Goal: Transaction & Acquisition: Book appointment/travel/reservation

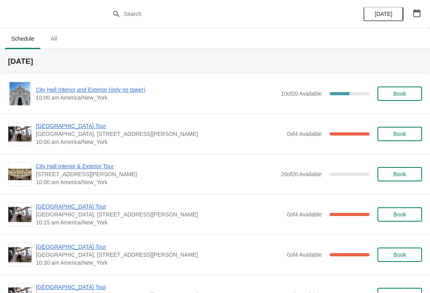
click at [83, 128] on span "[GEOGRAPHIC_DATA] Tour" at bounding box center [160, 126] width 248 height 8
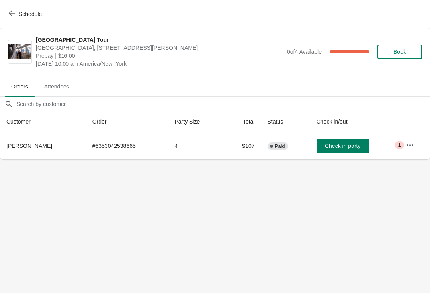
click at [18, 16] on span "Schedule" at bounding box center [25, 14] width 31 height 8
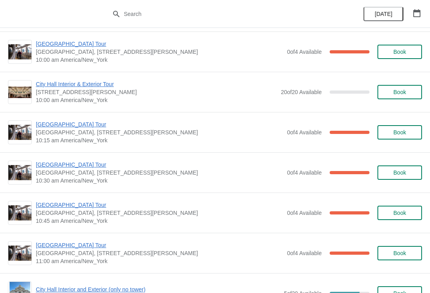
scroll to position [147, 0]
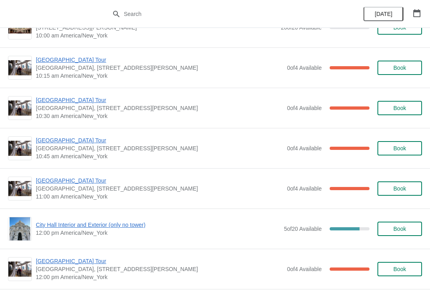
click at [72, 183] on span "[GEOGRAPHIC_DATA] Tour" at bounding box center [160, 181] width 248 height 8
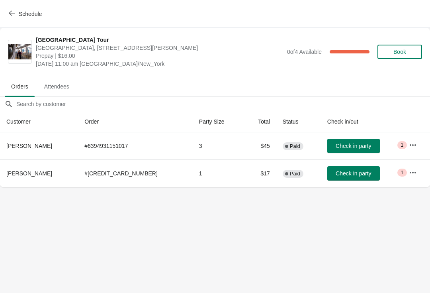
click at [336, 148] on span "Check in party" at bounding box center [353, 146] width 35 height 6
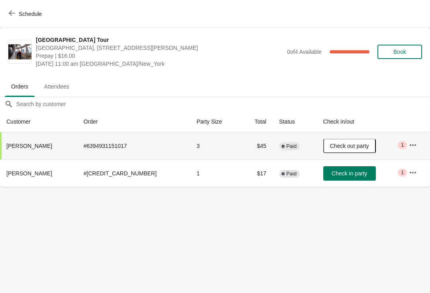
click at [15, 16] on span "Schedule" at bounding box center [25, 14] width 31 height 8
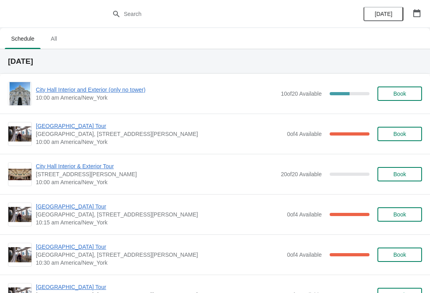
click at [130, 90] on span "City Hall Interior and Exterior (only no tower)" at bounding box center [156, 90] width 241 height 8
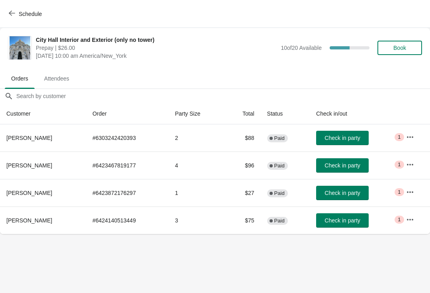
click at [338, 167] on span "Check in party" at bounding box center [342, 165] width 35 height 6
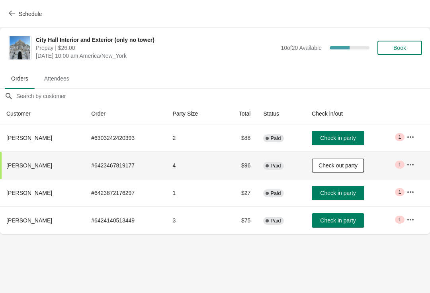
click at [334, 189] on button "Check in party" at bounding box center [338, 193] width 53 height 14
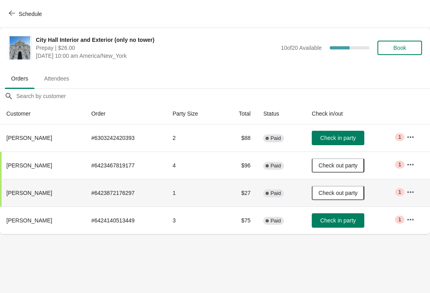
click at [348, 133] on button "Check in party" at bounding box center [338, 138] width 53 height 14
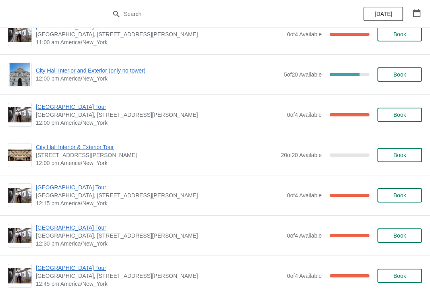
scroll to position [301, 0]
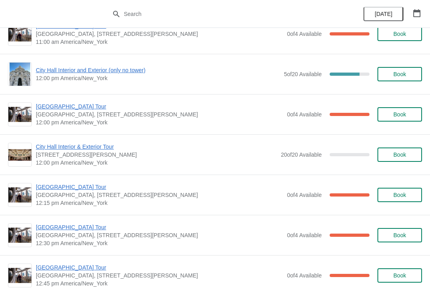
click at [85, 122] on span "12:00 pm America/New_York" at bounding box center [160, 122] width 248 height 8
click at [63, 107] on span "[GEOGRAPHIC_DATA] Tour" at bounding box center [160, 106] width 248 height 8
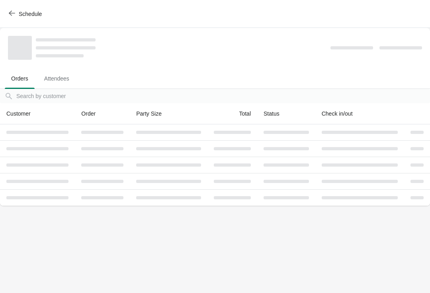
scroll to position [0, 0]
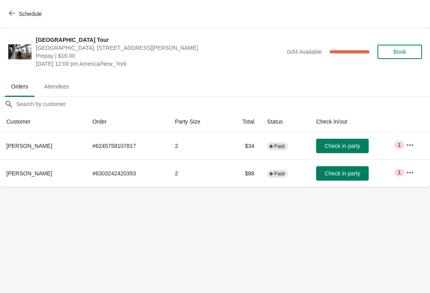
click at [344, 169] on button "Check in party" at bounding box center [342, 173] width 53 height 14
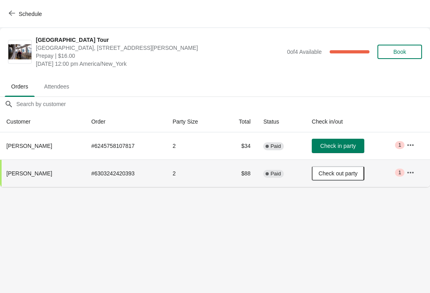
click at [6, 15] on button "Schedule" at bounding box center [26, 14] width 44 height 14
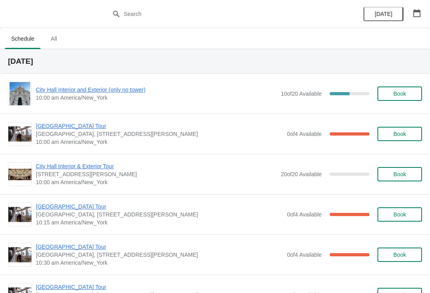
click at [116, 89] on span "City Hall Interior and Exterior (only no tower)" at bounding box center [156, 90] width 241 height 8
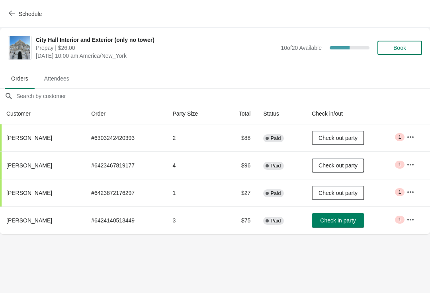
click at [346, 216] on button "Check in party" at bounding box center [338, 220] width 53 height 14
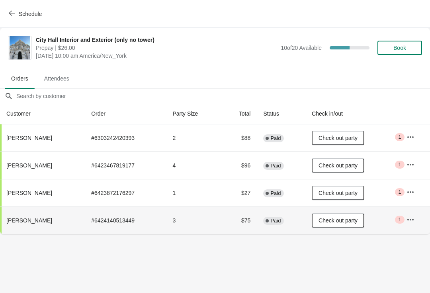
click at [412, 44] on button "Book" at bounding box center [400, 48] width 45 height 14
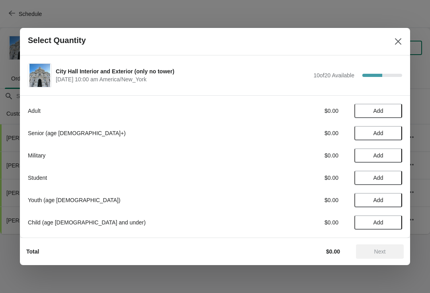
click at [387, 107] on button "Add" at bounding box center [379, 111] width 48 height 14
click at [386, 134] on span "Add" at bounding box center [378, 133] width 33 height 6
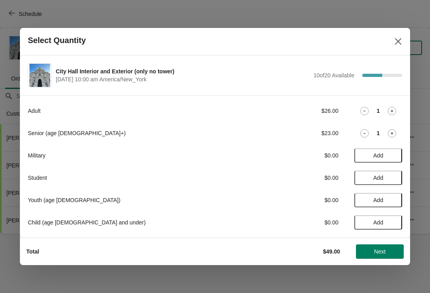
click at [357, 138] on div "Senior (age 65+) $23.00 1" at bounding box center [215, 133] width 375 height 14
click at [362, 134] on icon at bounding box center [365, 133] width 8 height 8
click at [393, 112] on icon at bounding box center [392, 111] width 8 height 8
click at [377, 248] on span "Next" at bounding box center [381, 251] width 12 height 6
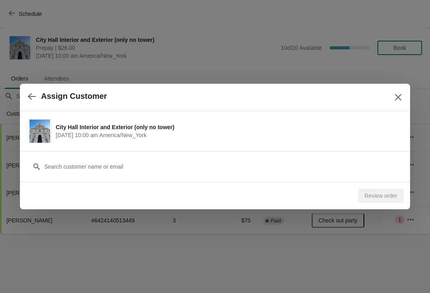
click at [381, 191] on div "Review order" at bounding box center [381, 196] width 45 height 14
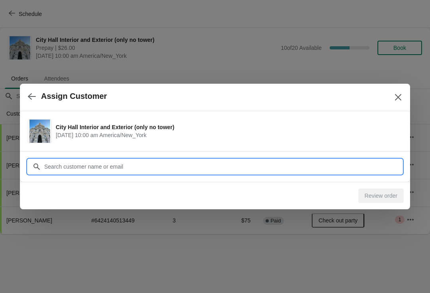
click at [363, 163] on input "Customer" at bounding box center [223, 166] width 359 height 14
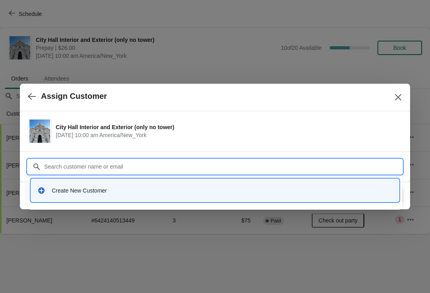
click at [112, 200] on div "Create New Customer" at bounding box center [215, 190] width 368 height 23
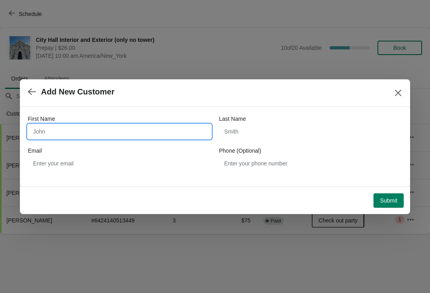
click at [114, 129] on input "First Name" at bounding box center [119, 131] width 183 height 14
type input "E"
type input "Reuben"
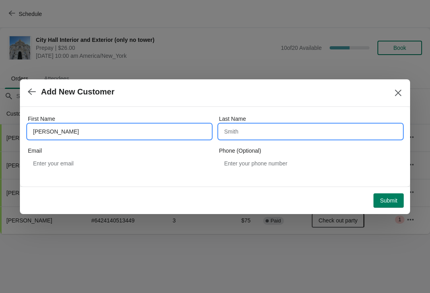
click at [248, 128] on input "Last Name" at bounding box center [310, 131] width 183 height 14
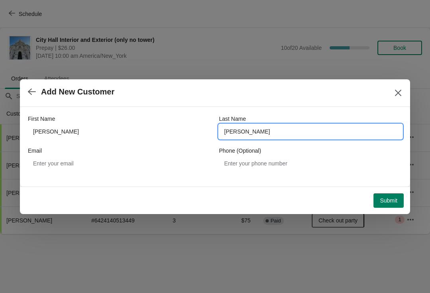
type input "veloz"
click at [381, 200] on span "Submit" at bounding box center [389, 200] width 18 height 6
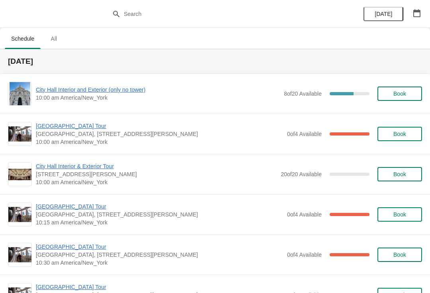
click at [49, 208] on span "[GEOGRAPHIC_DATA] Tour" at bounding box center [160, 206] width 248 height 8
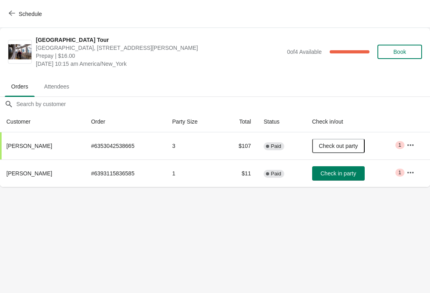
click at [345, 176] on span "Check in party" at bounding box center [338, 173] width 35 height 6
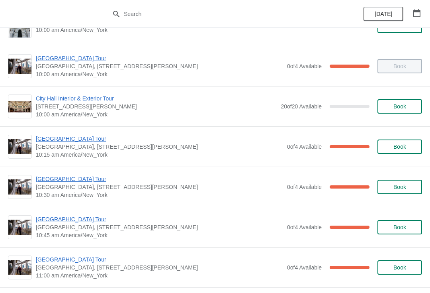
scroll to position [70, 0]
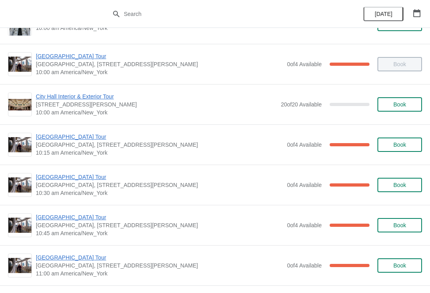
click at [42, 176] on span "[GEOGRAPHIC_DATA] Tour" at bounding box center [160, 177] width 248 height 8
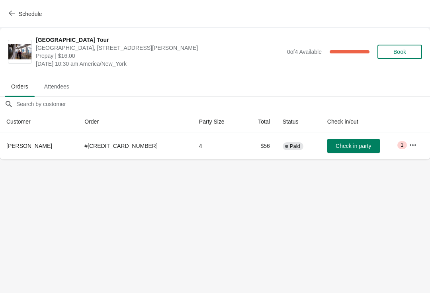
click at [336, 143] on span "Check in party" at bounding box center [353, 146] width 35 height 6
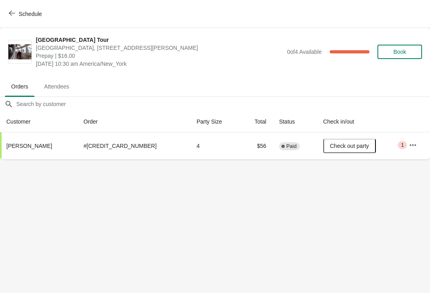
click at [19, 14] on span "Schedule" at bounding box center [30, 14] width 23 height 6
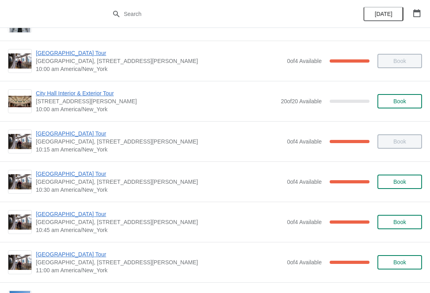
scroll to position [92, 0]
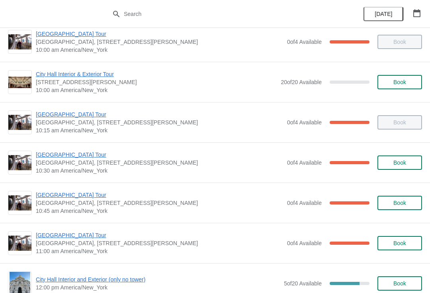
click at [75, 198] on span "[GEOGRAPHIC_DATA] Tour" at bounding box center [160, 195] width 248 height 8
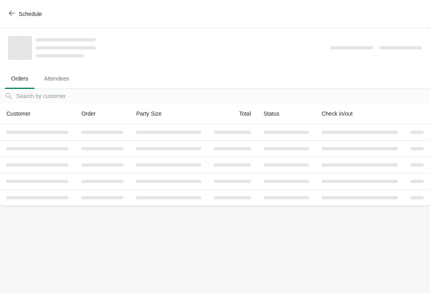
scroll to position [0, 0]
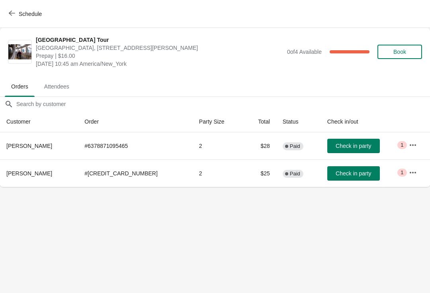
click at [336, 148] on span "Check in party" at bounding box center [353, 146] width 35 height 6
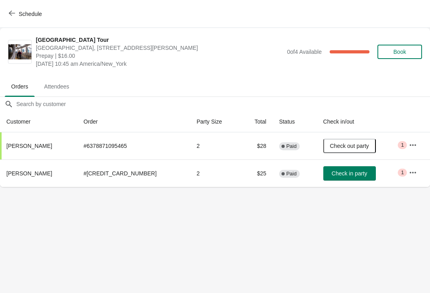
click at [1, 14] on div "Schedule" at bounding box center [215, 14] width 430 height 28
click at [10, 20] on button "Schedule" at bounding box center [26, 14] width 44 height 14
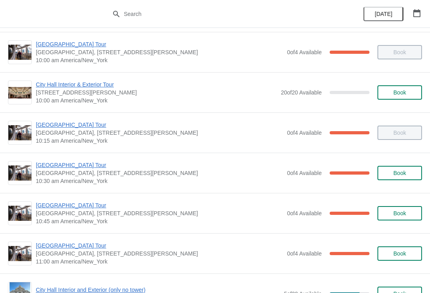
scroll to position [130, 0]
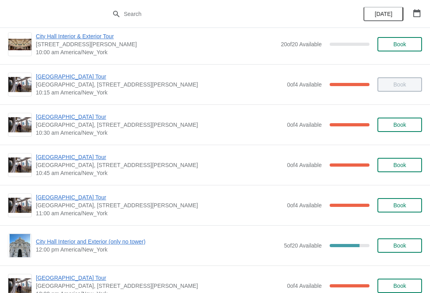
click at [70, 194] on span "[GEOGRAPHIC_DATA] Tour" at bounding box center [160, 197] width 248 height 8
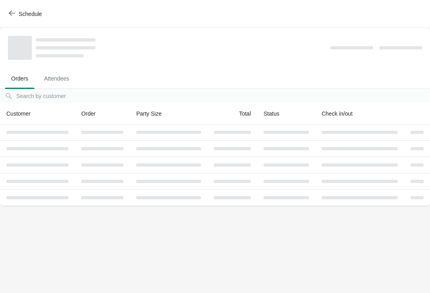
scroll to position [0, 0]
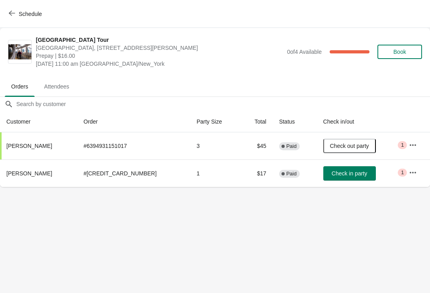
click at [332, 173] on span "Check in party" at bounding box center [349, 173] width 35 height 6
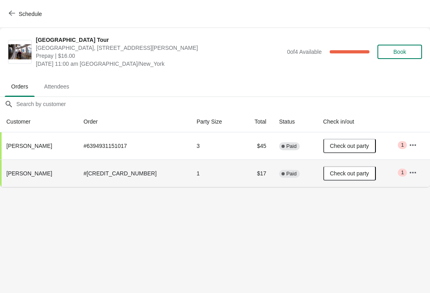
click at [10, 14] on icon "button" at bounding box center [12, 13] width 6 height 5
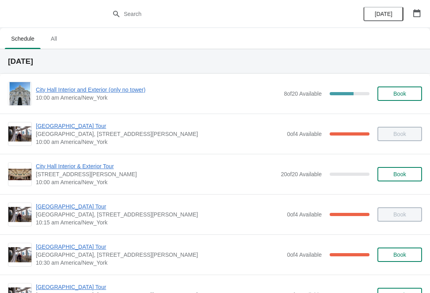
scroll to position [81, 0]
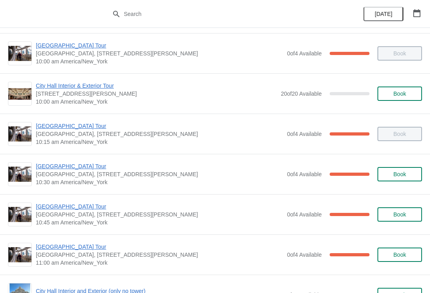
click at [78, 209] on span "[GEOGRAPHIC_DATA] Tour" at bounding box center [160, 206] width 248 height 8
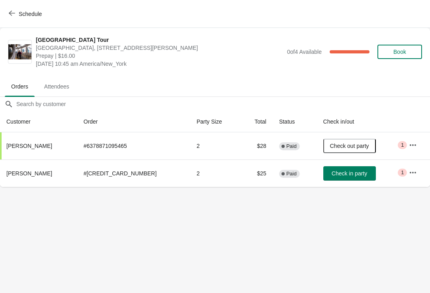
scroll to position [0, 0]
click at [332, 179] on button "Check in party" at bounding box center [350, 173] width 53 height 14
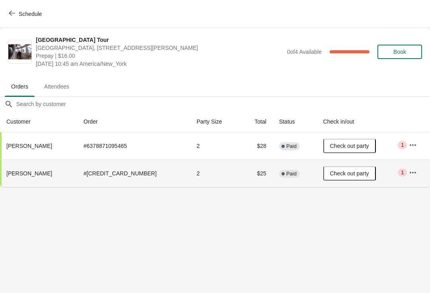
click at [14, 13] on icon "button" at bounding box center [12, 13] width 6 height 5
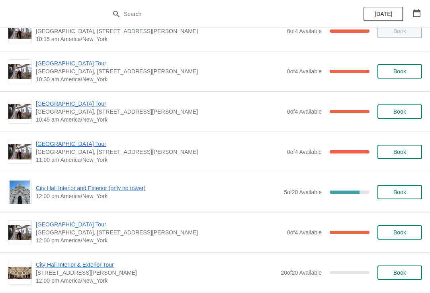
scroll to position [193, 0]
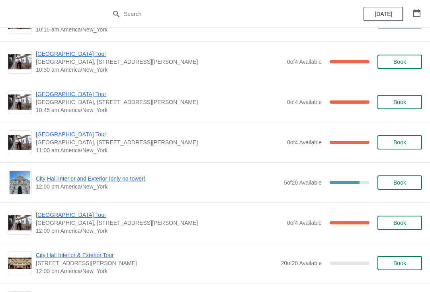
click at [55, 94] on span "[GEOGRAPHIC_DATA] Tour" at bounding box center [160, 94] width 248 height 8
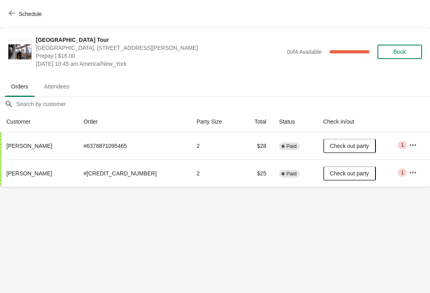
click at [11, 19] on button "Schedule" at bounding box center [26, 14] width 44 height 14
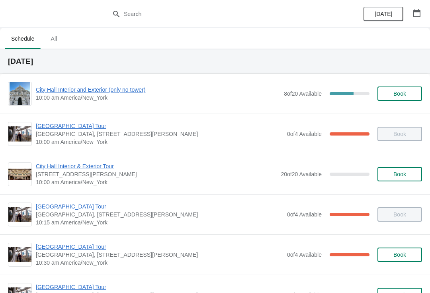
click at [390, 17] on span "[DATE]" at bounding box center [384, 14] width 18 height 6
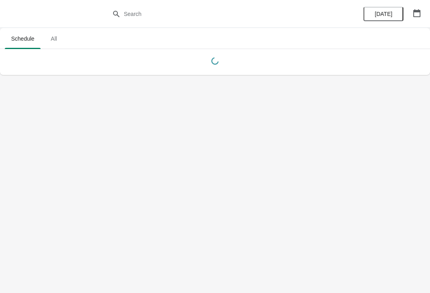
click at [412, 14] on button "button" at bounding box center [417, 13] width 14 height 14
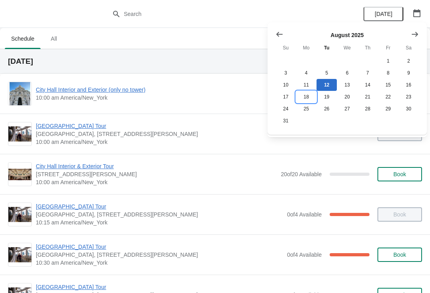
click at [309, 97] on button "18" at bounding box center [306, 97] width 20 height 12
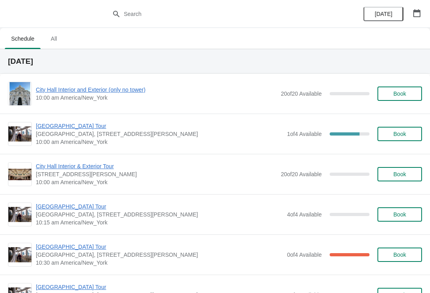
click at [109, 128] on span "[GEOGRAPHIC_DATA] Tour" at bounding box center [160, 126] width 248 height 8
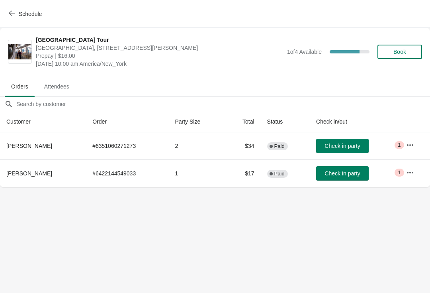
click at [6, 19] on button "Schedule" at bounding box center [26, 14] width 44 height 14
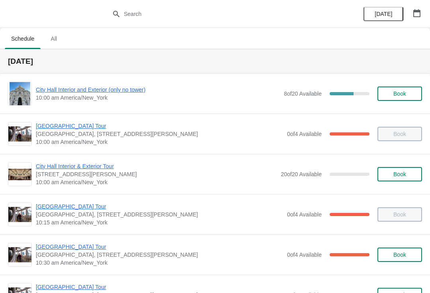
scroll to position [72, 0]
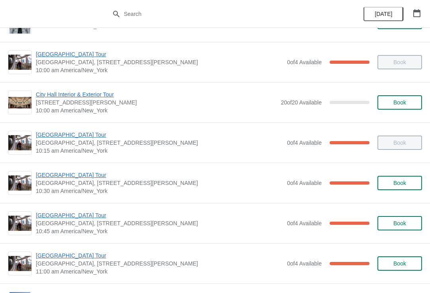
click at [411, 12] on button "button" at bounding box center [417, 13] width 14 height 14
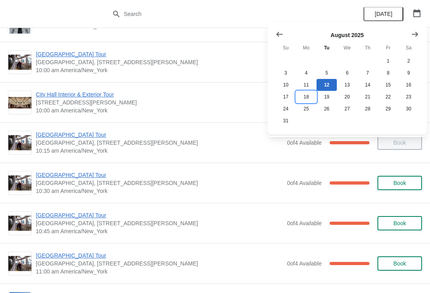
click at [305, 97] on button "18" at bounding box center [306, 97] width 20 height 12
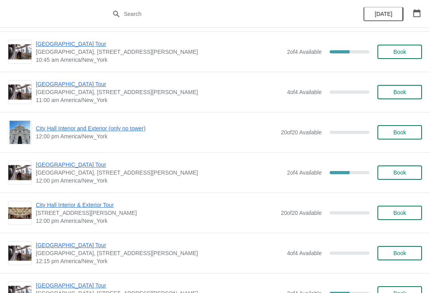
scroll to position [524, 0]
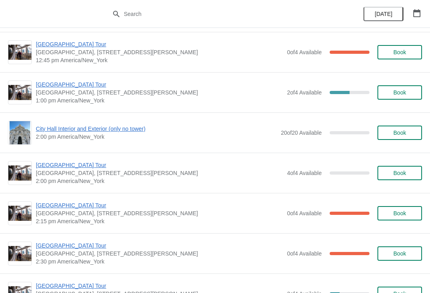
click at [414, 14] on icon "button" at bounding box center [417, 13] width 7 height 8
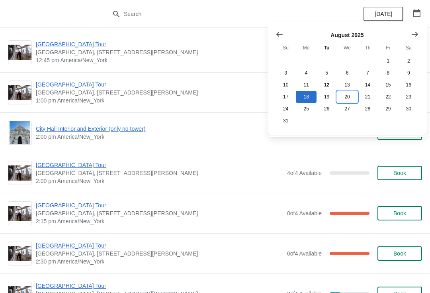
click at [353, 92] on button "20" at bounding box center [347, 97] width 20 height 12
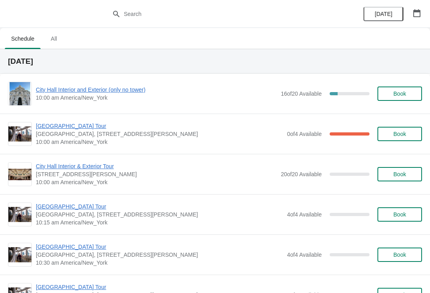
scroll to position [0, 0]
click at [413, 14] on icon "button" at bounding box center [417, 13] width 8 height 8
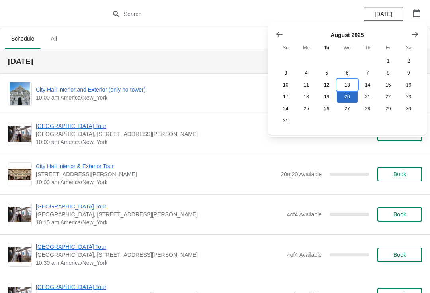
click at [346, 86] on button "13" at bounding box center [347, 85] width 20 height 12
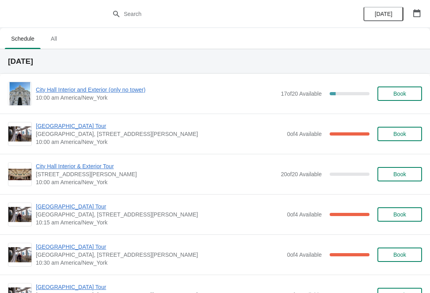
click at [413, 20] on button "button" at bounding box center [417, 13] width 14 height 14
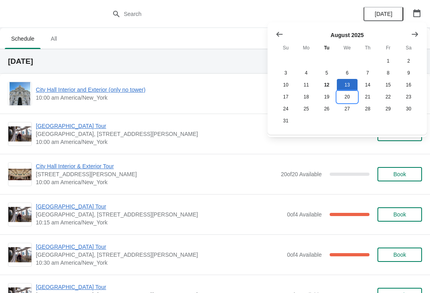
click at [346, 96] on button "20" at bounding box center [347, 97] width 20 height 12
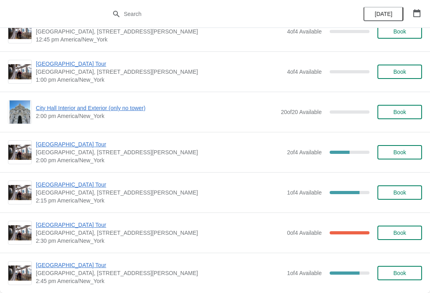
scroll to position [546, 0]
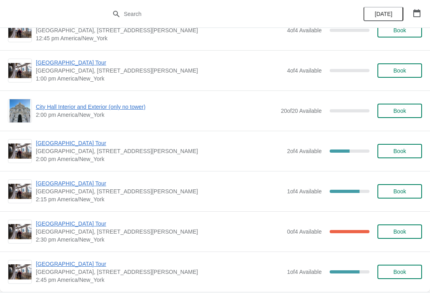
click at [411, 148] on span "Book" at bounding box center [400, 151] width 30 height 6
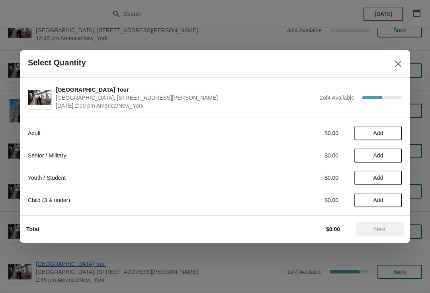
click at [376, 127] on button "Add" at bounding box center [379, 133] width 48 height 14
click at [390, 132] on icon at bounding box center [392, 133] width 8 height 8
click at [385, 228] on span "Next" at bounding box center [381, 229] width 12 height 6
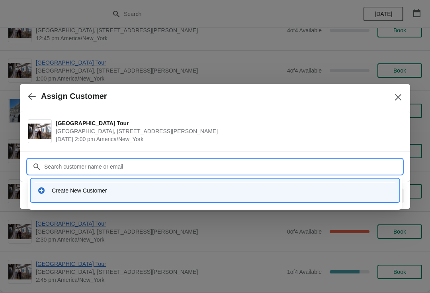
click at [97, 194] on div "Create New Customer" at bounding box center [222, 191] width 341 height 8
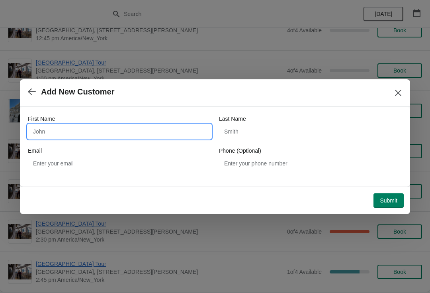
click at [151, 130] on input "First Name" at bounding box center [119, 131] width 183 height 14
type input "Beth"
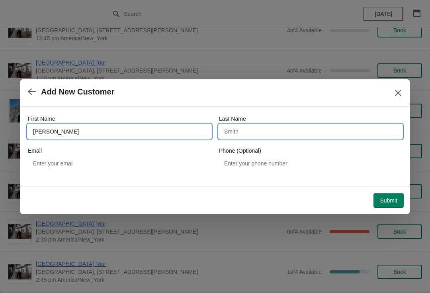
click at [318, 135] on input "Last Name" at bounding box center [310, 131] width 183 height 14
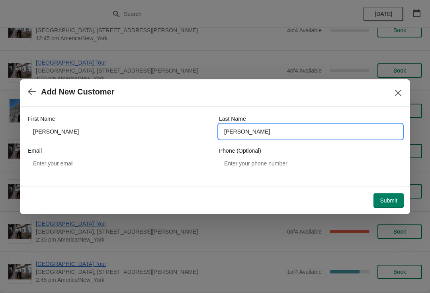
type input "Miller"
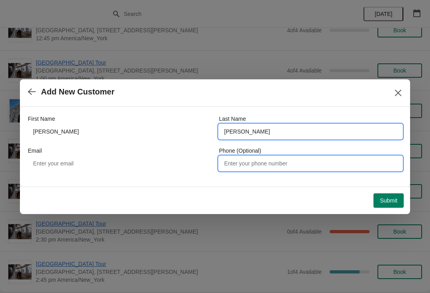
click at [246, 160] on input "Phone (Optional)" at bounding box center [310, 163] width 183 height 14
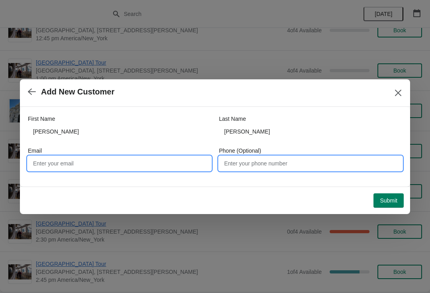
click at [119, 166] on input "Email" at bounding box center [119, 163] width 183 height 14
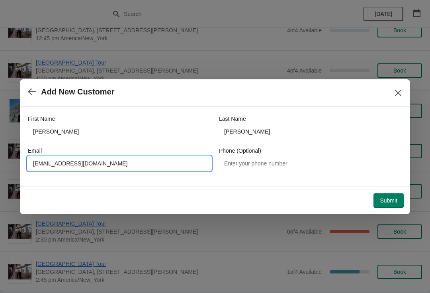
type input "betmiller@gmail.com"
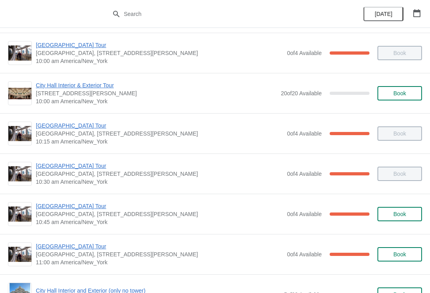
scroll to position [91, 0]
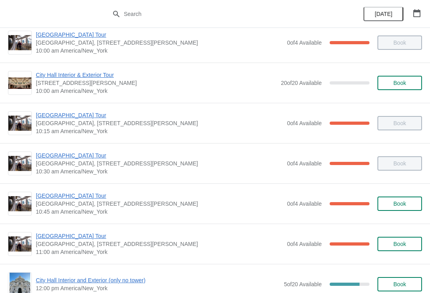
click at [77, 237] on span "[GEOGRAPHIC_DATA] Tour" at bounding box center [160, 236] width 248 height 8
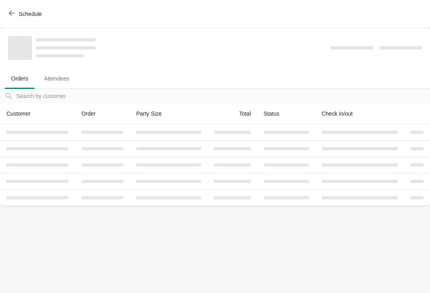
scroll to position [0, 0]
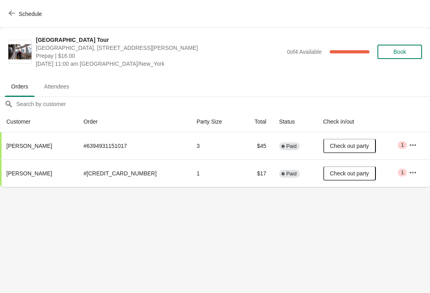
click at [15, 9] on button "Schedule" at bounding box center [26, 14] width 44 height 14
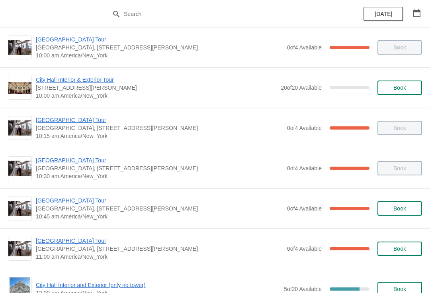
scroll to position [87, 0]
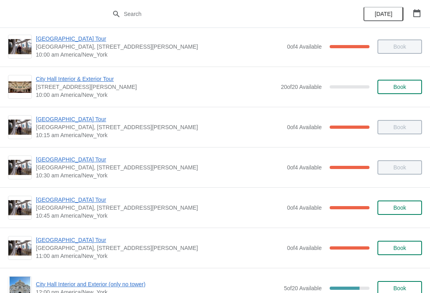
click at [77, 241] on span "[GEOGRAPHIC_DATA] Tour" at bounding box center [160, 240] width 248 height 8
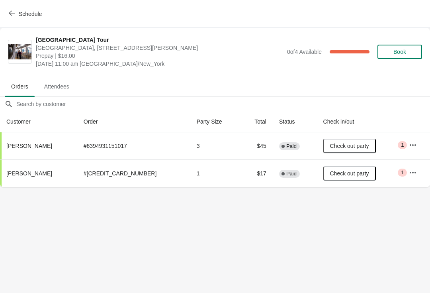
scroll to position [0, 0]
click at [18, 16] on span "Schedule" at bounding box center [25, 14] width 31 height 8
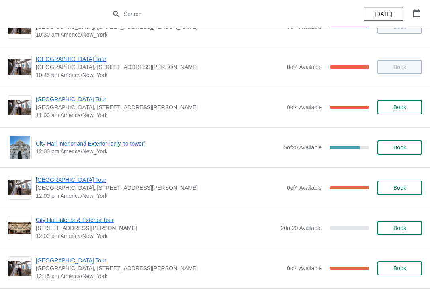
scroll to position [228, 0]
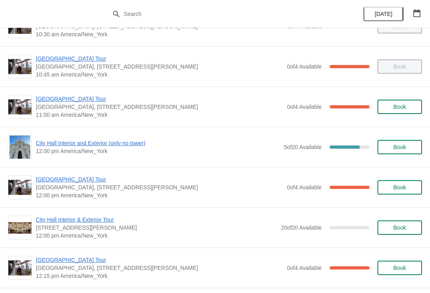
click at [135, 143] on span "City Hall Interior and Exterior (only no tower)" at bounding box center [158, 143] width 244 height 8
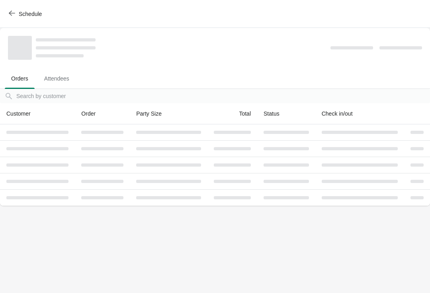
scroll to position [0, 0]
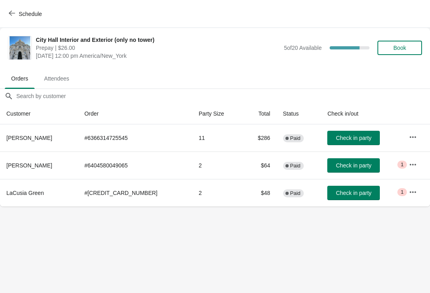
click at [405, 43] on button "Book" at bounding box center [400, 48] width 45 height 14
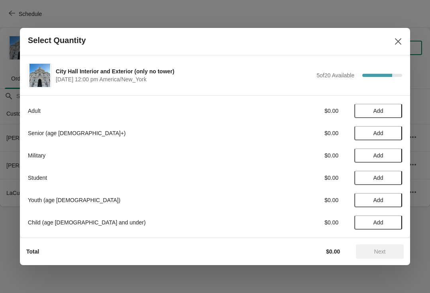
click at [388, 108] on span "Add" at bounding box center [378, 111] width 33 height 6
click at [395, 110] on icon at bounding box center [392, 111] width 8 height 8
click at [393, 109] on icon at bounding box center [392, 111] width 8 height 8
click at [391, 248] on button "Next" at bounding box center [380, 251] width 48 height 14
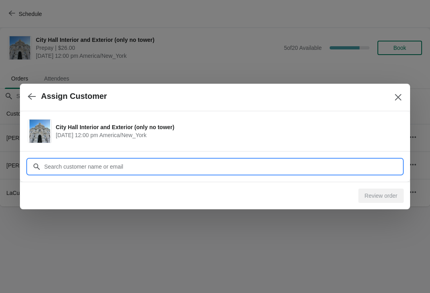
click at [375, 169] on input "Customer" at bounding box center [223, 166] width 359 height 14
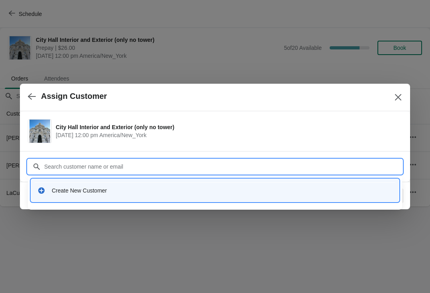
click at [133, 193] on div "Create New Customer" at bounding box center [222, 191] width 341 height 8
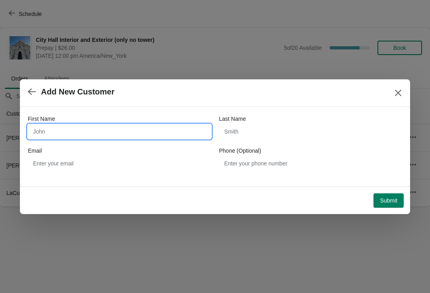
click at [181, 134] on input "First Name" at bounding box center [119, 131] width 183 height 14
type input "Gloria"
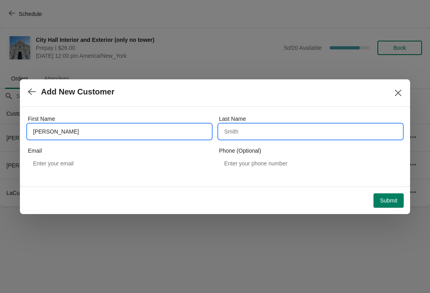
click at [324, 136] on input "Last Name" at bounding box center [310, 131] width 183 height 14
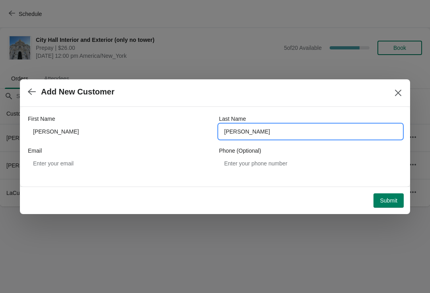
type input "Londono"
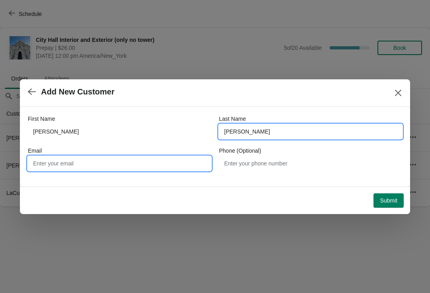
click at [163, 158] on input "Email" at bounding box center [119, 163] width 183 height 14
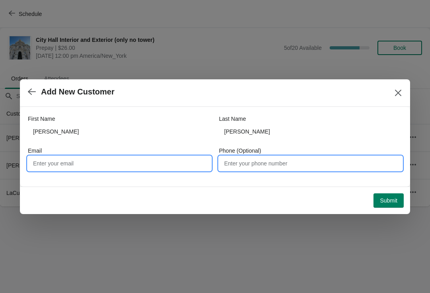
click at [265, 168] on input "Phone (Optional)" at bounding box center [310, 163] width 183 height 14
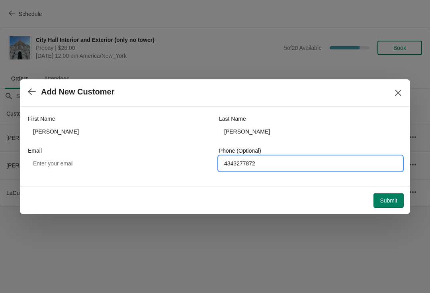
type input "4343277872"
click at [391, 204] on button "Submit" at bounding box center [389, 200] width 30 height 14
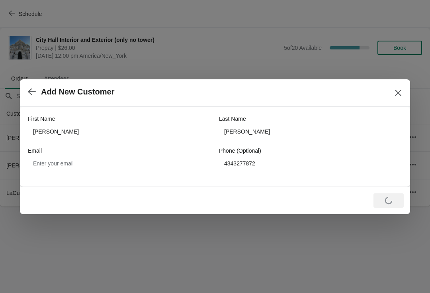
click at [382, 197] on div "Loading Submit" at bounding box center [389, 200] width 30 height 14
click at [391, 196] on div "Loading Submit" at bounding box center [389, 200] width 30 height 14
click at [395, 201] on div "Loading Submit" at bounding box center [389, 200] width 30 height 14
click at [391, 197] on div "Loading Submit" at bounding box center [389, 200] width 30 height 14
click at [393, 193] on div "Loading Submit" at bounding box center [389, 200] width 30 height 14
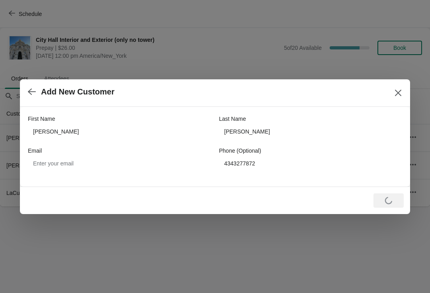
click at [381, 197] on div "Loading Submit" at bounding box center [389, 200] width 30 height 14
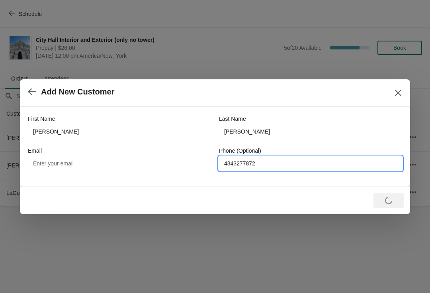
click at [316, 166] on input "4343277872" at bounding box center [310, 163] width 183 height 14
click at [398, 196] on div "Loading Submit" at bounding box center [389, 200] width 30 height 14
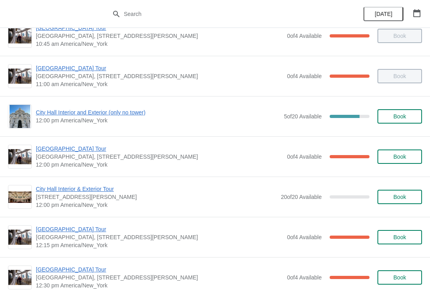
scroll to position [262, 0]
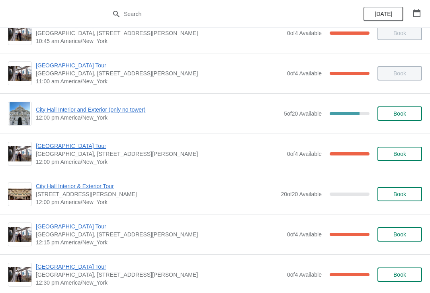
click at [119, 110] on span "City Hall Interior and Exterior (only no tower)" at bounding box center [158, 110] width 244 height 8
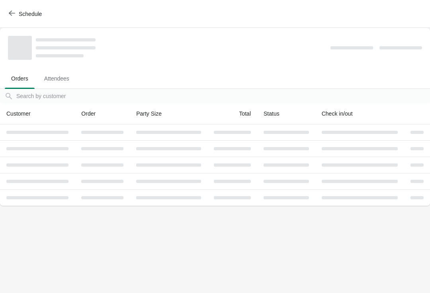
scroll to position [0, 0]
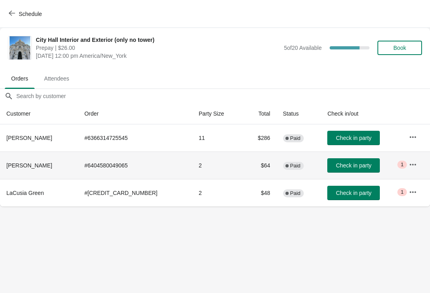
click at [336, 167] on span "Check in party" at bounding box center [353, 165] width 35 height 6
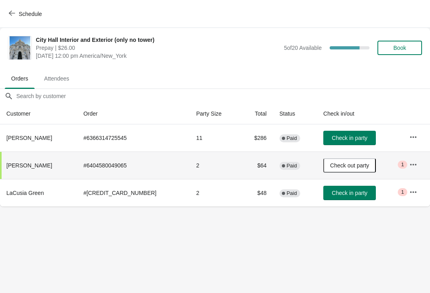
click at [10, 20] on button "Schedule" at bounding box center [26, 14] width 44 height 14
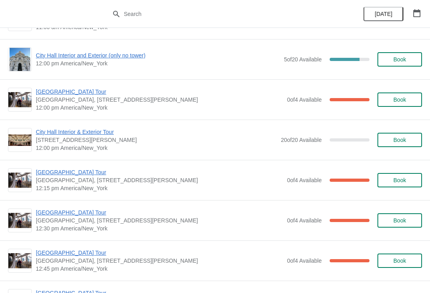
scroll to position [316, 0]
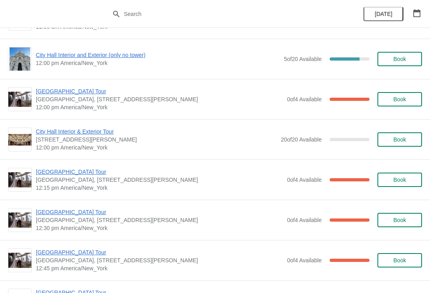
click at [82, 211] on span "[GEOGRAPHIC_DATA] Tour" at bounding box center [160, 212] width 248 height 8
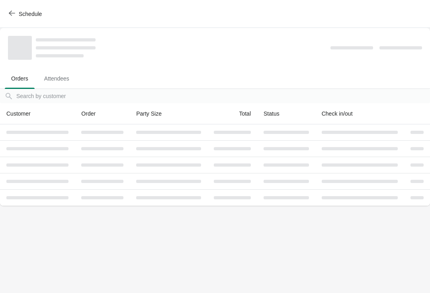
scroll to position [0, 0]
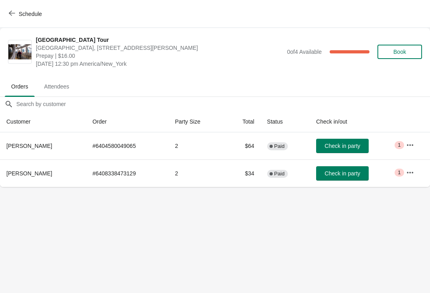
click at [335, 150] on button "Check in party" at bounding box center [342, 146] width 53 height 14
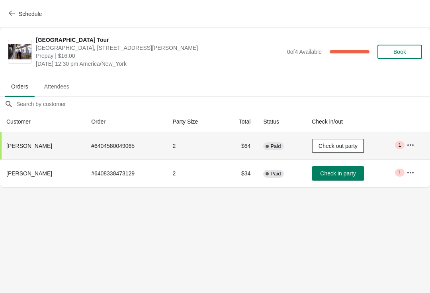
click at [14, 16] on icon "button" at bounding box center [12, 13] width 6 height 6
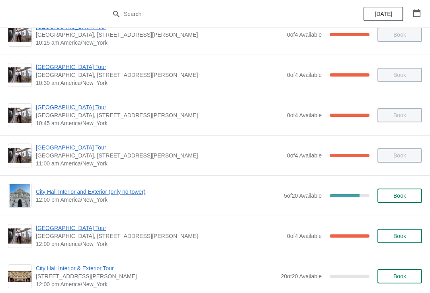
scroll to position [189, 0]
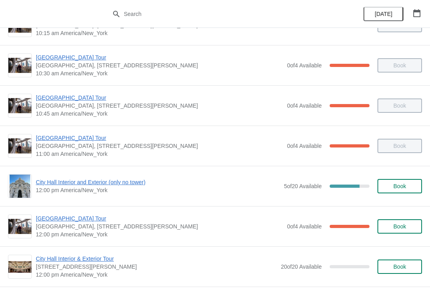
click at [417, 183] on button "Book" at bounding box center [400, 186] width 45 height 14
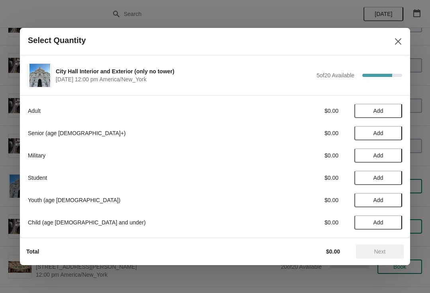
click at [383, 113] on span "Add" at bounding box center [379, 111] width 10 height 6
click at [383, 112] on div "1" at bounding box center [379, 111] width 48 height 8
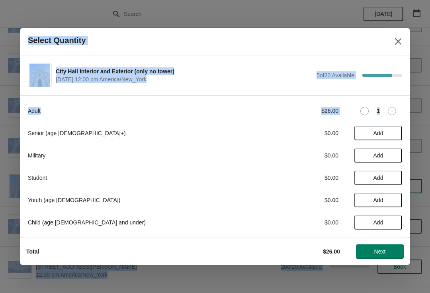
click at [390, 113] on icon at bounding box center [392, 111] width 8 height 8
click at [392, 110] on icon at bounding box center [392, 111] width 8 height 8
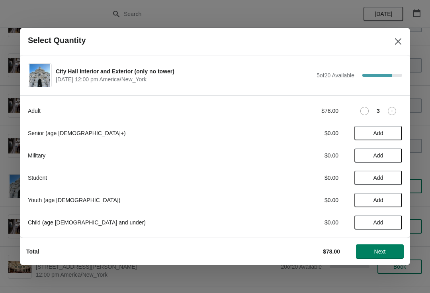
click at [393, 111] on icon at bounding box center [392, 111] width 8 height 8
click at [362, 110] on icon at bounding box center [365, 111] width 8 height 8
click at [389, 248] on button "Next" at bounding box center [380, 251] width 48 height 14
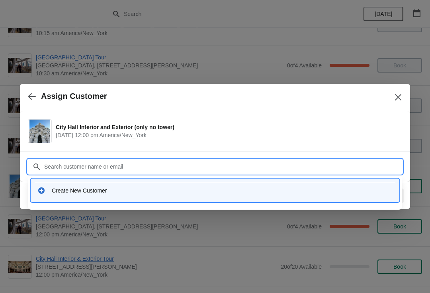
click at [182, 191] on div "Create New Customer" at bounding box center [222, 191] width 341 height 8
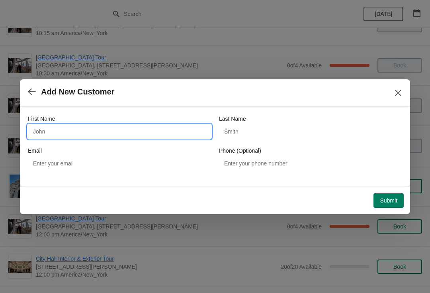
click at [124, 131] on input "First Name" at bounding box center [119, 131] width 183 height 14
type input "Gloria"
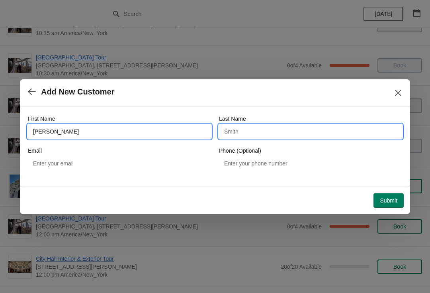
click at [296, 137] on input "Last Name" at bounding box center [310, 131] width 183 height 14
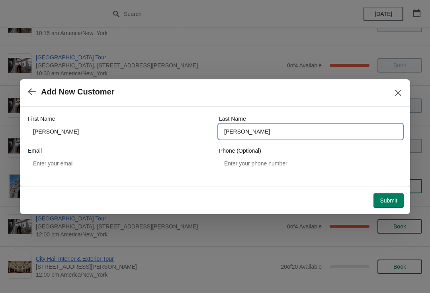
type input "Londono"
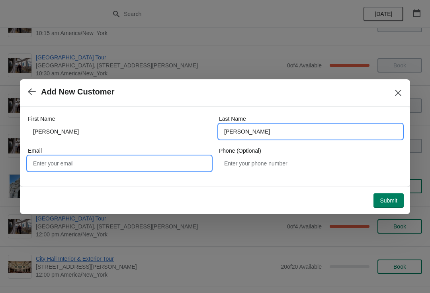
click at [166, 163] on input "Email" at bounding box center [119, 163] width 183 height 14
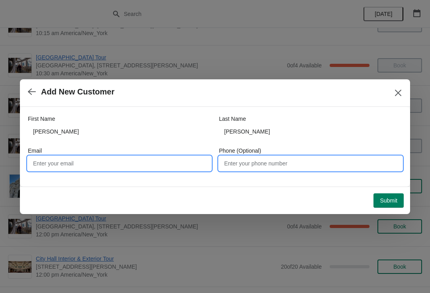
click at [273, 159] on input "Phone (Optional)" at bounding box center [310, 163] width 183 height 14
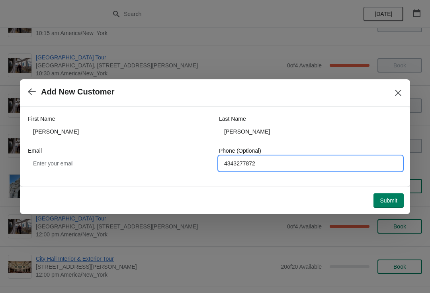
type input "4343277872"
click at [390, 198] on span "Submit" at bounding box center [389, 200] width 18 height 6
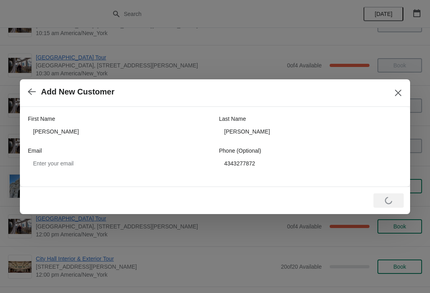
click at [397, 92] on icon "Close" at bounding box center [399, 93] width 8 height 8
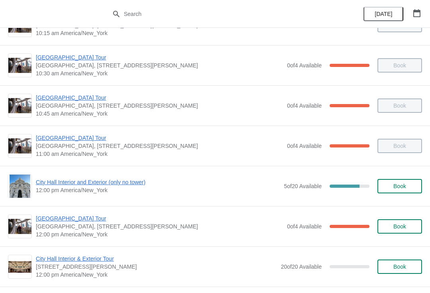
click at [414, 184] on span "Book" at bounding box center [400, 186] width 30 height 6
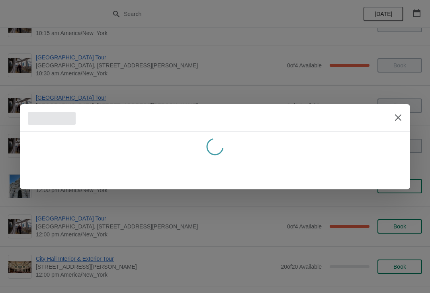
scroll to position [0, 0]
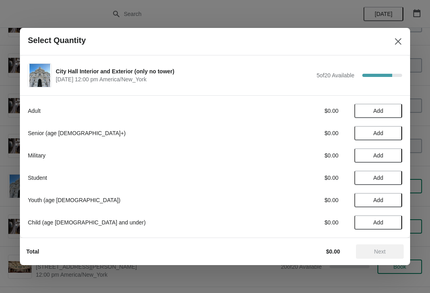
click at [385, 112] on span "Add" at bounding box center [378, 111] width 33 height 6
click at [396, 111] on icon at bounding box center [392, 111] width 8 height 8
click at [395, 112] on icon at bounding box center [392, 111] width 8 height 8
click at [362, 256] on button "Next" at bounding box center [380, 251] width 48 height 14
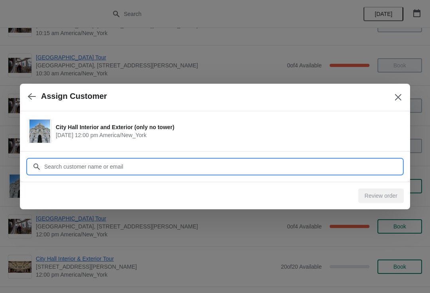
click at [296, 165] on input "Customer" at bounding box center [223, 166] width 359 height 14
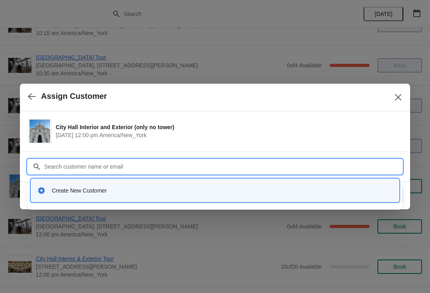
click at [102, 198] on div "Create New Customer" at bounding box center [215, 190] width 368 height 23
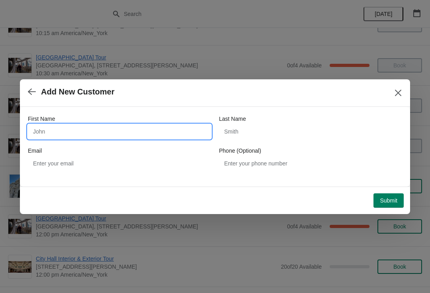
click at [177, 126] on input "First Name" at bounding box center [119, 131] width 183 height 14
type input "Gloria"
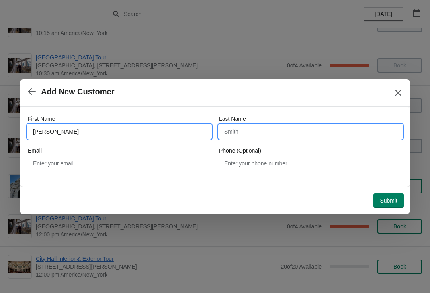
click at [297, 137] on input "Last Name" at bounding box center [310, 131] width 183 height 14
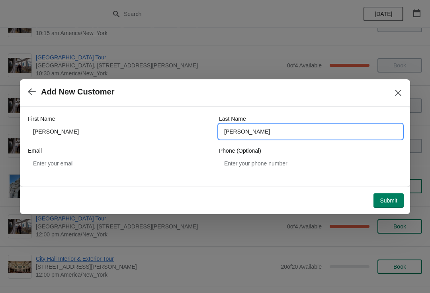
type input "Londono"
click at [394, 203] on span "Submit" at bounding box center [389, 200] width 18 height 6
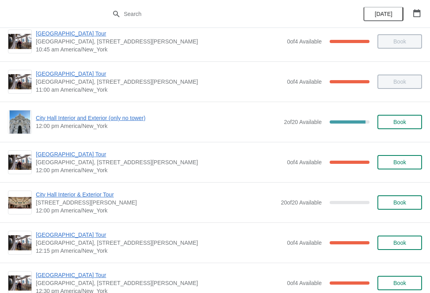
scroll to position [254, 0]
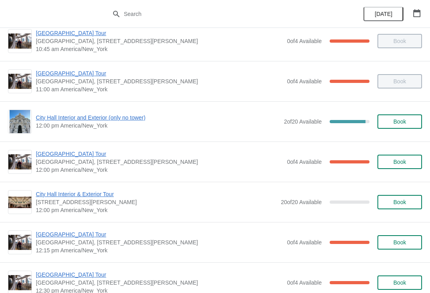
click at [105, 115] on span "City Hall Interior and Exterior (only no tower)" at bounding box center [158, 118] width 244 height 8
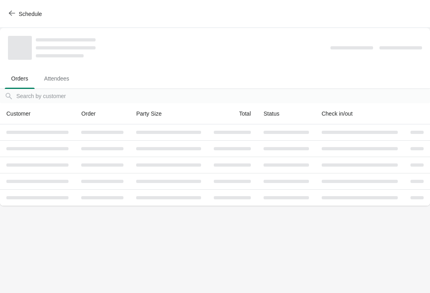
scroll to position [0, 0]
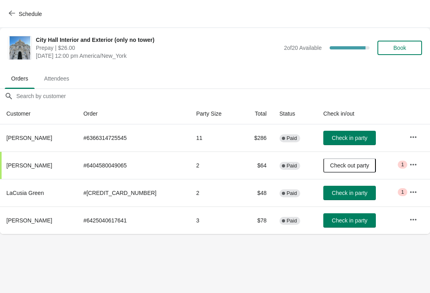
click at [385, 59] on div "City Hall Interior and Exterior (only no tower) Prepay | $26.00 [DATE] 12:00 pm…" at bounding box center [229, 48] width 387 height 24
click at [408, 51] on span "Book" at bounding box center [400, 48] width 30 height 6
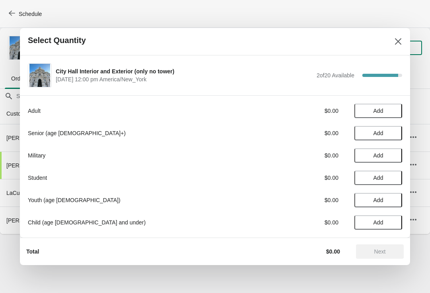
click at [374, 111] on span "Add" at bounding box center [379, 111] width 10 height 6
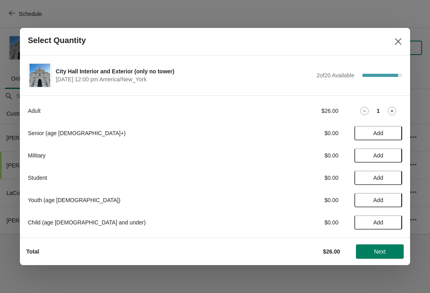
click at [376, 177] on span "Add" at bounding box center [379, 178] width 10 height 6
click at [385, 252] on span "Next" at bounding box center [381, 251] width 12 height 6
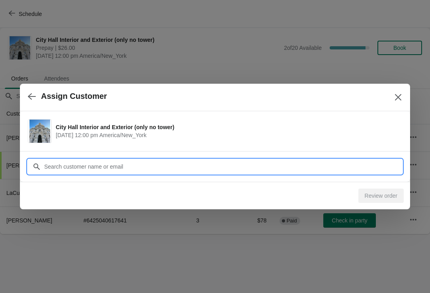
click at [371, 171] on input "Customer" at bounding box center [223, 166] width 359 height 14
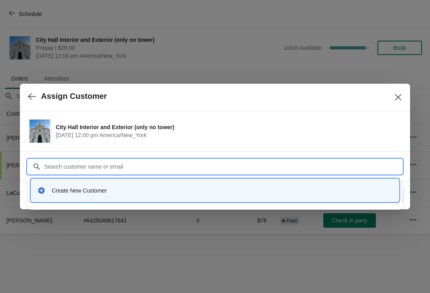
click at [159, 193] on div "Create New Customer" at bounding box center [222, 191] width 341 height 8
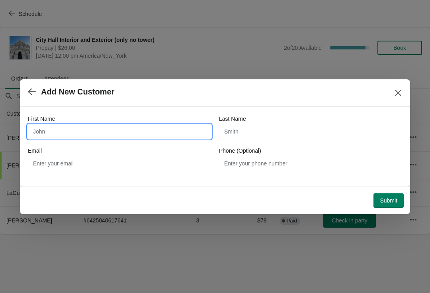
click at [169, 134] on input "First Name" at bounding box center [119, 131] width 183 height 14
type input "Z"
type input "[PERSON_NAME]"
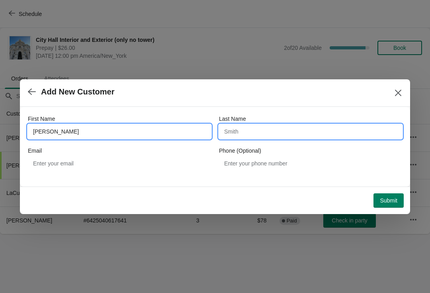
click at [293, 138] on input "Last Name" at bounding box center [310, 131] width 183 height 14
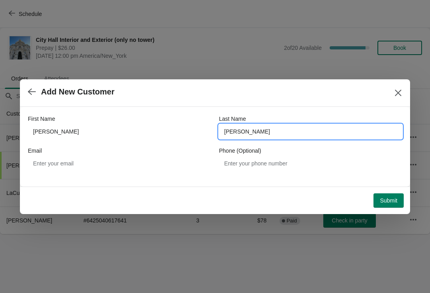
type input "[PERSON_NAME]"
click at [394, 202] on span "Submit" at bounding box center [389, 200] width 18 height 6
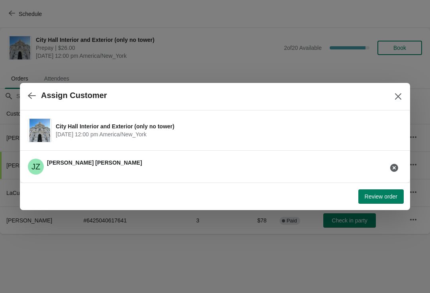
click at [377, 194] on span "Review order" at bounding box center [381, 196] width 33 height 6
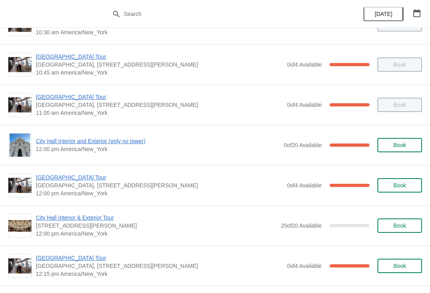
scroll to position [231, 0]
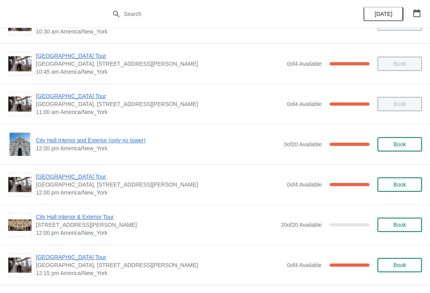
click at [143, 138] on span "City Hall Interior and Exterior (only no tower)" at bounding box center [158, 140] width 244 height 8
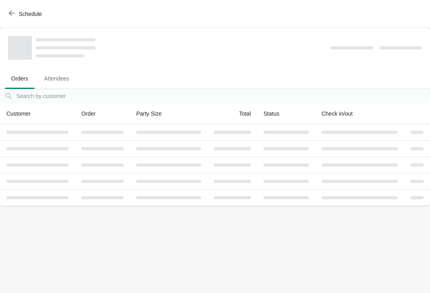
scroll to position [0, 0]
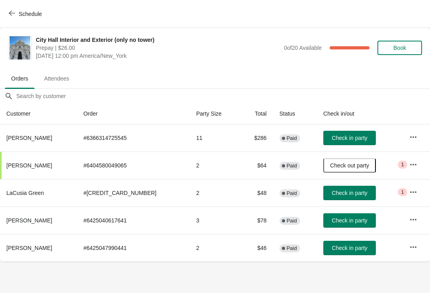
click at [332, 191] on span "Check in party" at bounding box center [349, 193] width 35 height 6
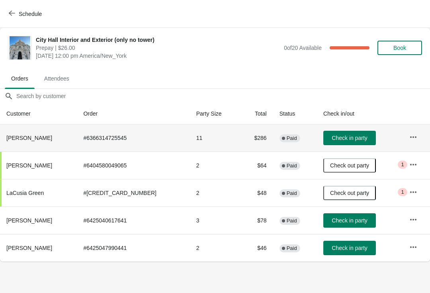
click at [106, 129] on td "# 6366314725545" at bounding box center [133, 137] width 113 height 27
click at [72, 134] on th "[PERSON_NAME]" at bounding box center [38, 137] width 77 height 27
click at [14, 138] on span "[PERSON_NAME]" at bounding box center [29, 138] width 46 height 6
click at [413, 132] on button "button" at bounding box center [413, 137] width 14 height 14
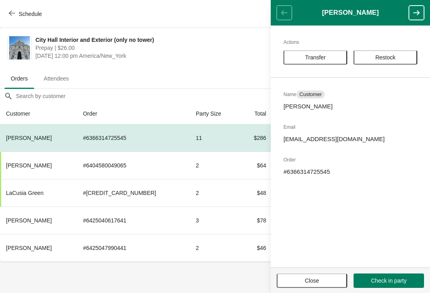
click at [251, 11] on div "Schedule" at bounding box center [215, 14] width 430 height 28
click at [226, 56] on span "[DATE] 12:00 pm America/New_York" at bounding box center [157, 56] width 244 height 8
click at [190, 24] on div "Schedule" at bounding box center [215, 14] width 430 height 28
click at [321, 287] on button "Close" at bounding box center [312, 280] width 71 height 14
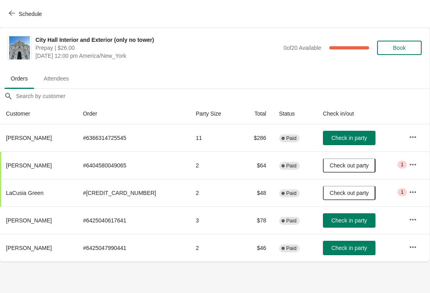
click at [40, 21] on button "Schedule" at bounding box center [26, 14] width 44 height 14
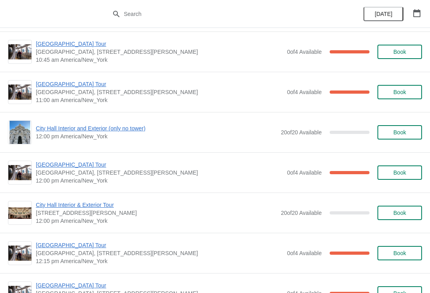
scroll to position [1032, 0]
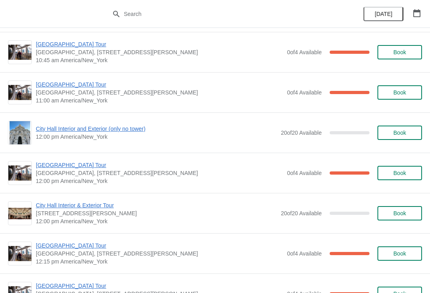
click at [125, 128] on span "City Hall Interior and Exterior (only no tower)" at bounding box center [156, 129] width 241 height 8
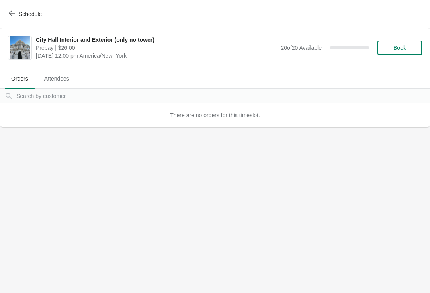
click at [17, 9] on button "Schedule" at bounding box center [26, 14] width 44 height 14
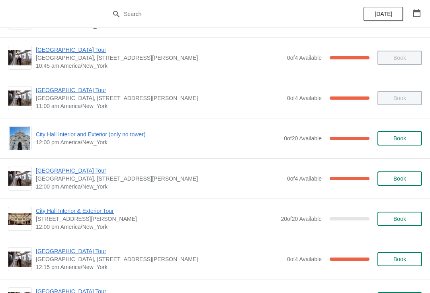
scroll to position [236, 0]
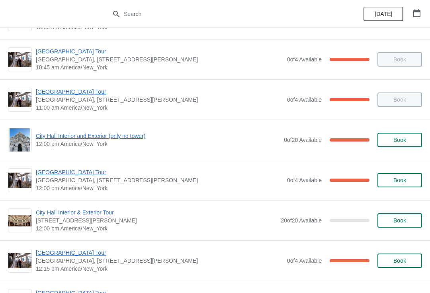
click at [132, 136] on span "City Hall Interior and Exterior (only no tower)" at bounding box center [158, 136] width 244 height 8
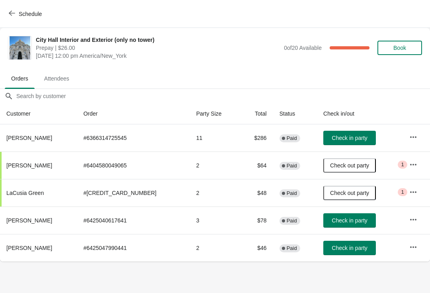
scroll to position [0, 0]
click at [332, 219] on span "Check in party" at bounding box center [349, 220] width 35 height 6
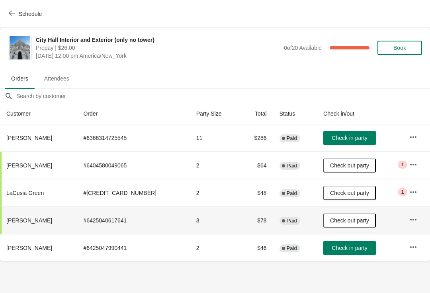
click at [31, 18] on button "Schedule" at bounding box center [26, 14] width 44 height 14
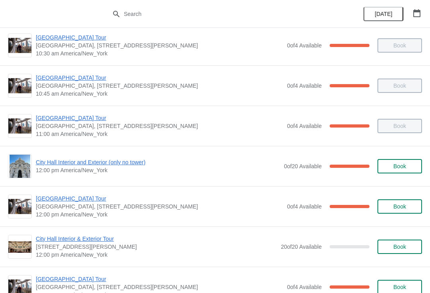
scroll to position [210, 0]
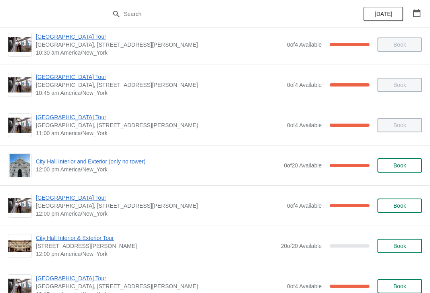
click at [78, 198] on span "[GEOGRAPHIC_DATA] Tour" at bounding box center [160, 198] width 248 height 8
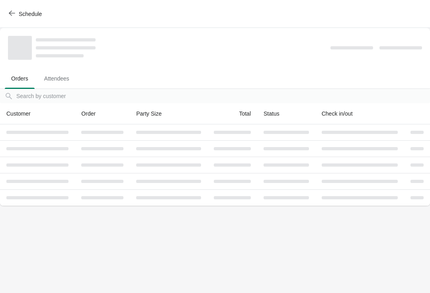
scroll to position [0, 0]
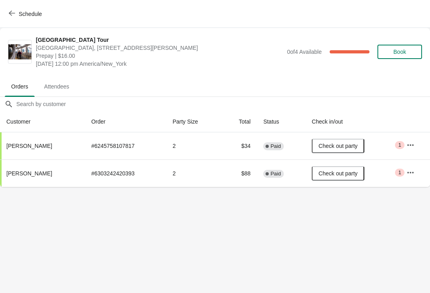
click at [37, 16] on span "Schedule" at bounding box center [30, 14] width 23 height 6
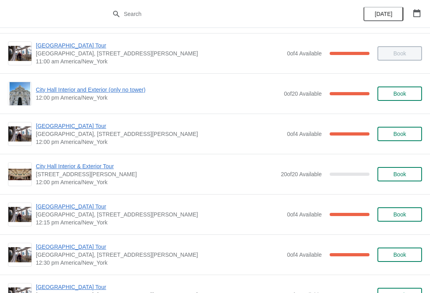
scroll to position [276, 0]
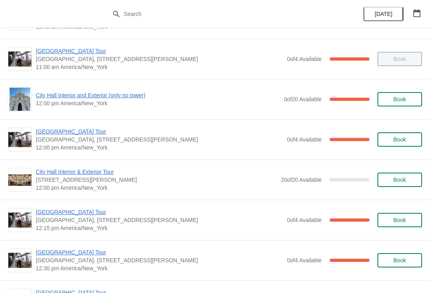
click at [118, 97] on span "City Hall Interior and Exterior (only no tower)" at bounding box center [158, 95] width 244 height 8
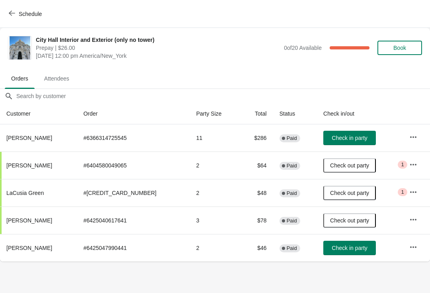
scroll to position [0, 0]
click at [16, 11] on span "Schedule" at bounding box center [25, 14] width 31 height 8
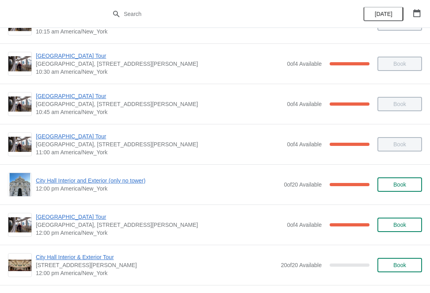
scroll to position [195, 0]
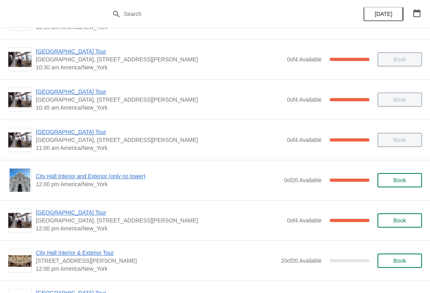
click at [133, 177] on span "City Hall Interior and Exterior (only no tower)" at bounding box center [158, 176] width 244 height 8
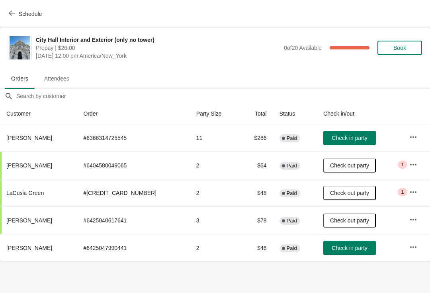
scroll to position [0, 0]
click at [37, 18] on button "Schedule" at bounding box center [26, 14] width 44 height 14
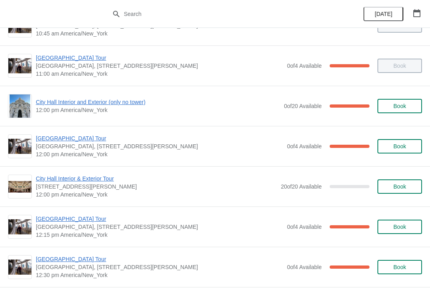
scroll to position [268, 0]
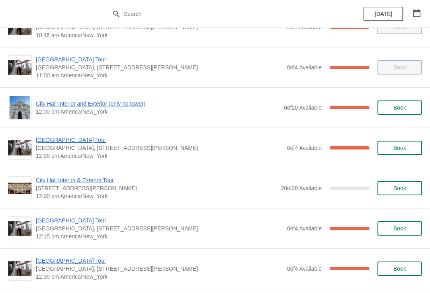
click at [82, 138] on span "[GEOGRAPHIC_DATA] Tour" at bounding box center [160, 140] width 248 height 8
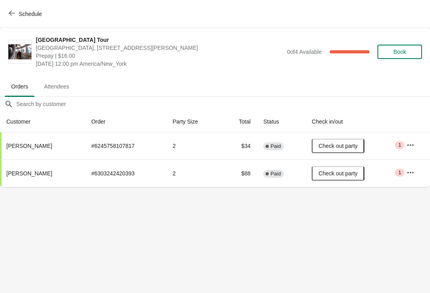
scroll to position [0, 0]
click at [28, 20] on button "Schedule" at bounding box center [26, 14] width 44 height 14
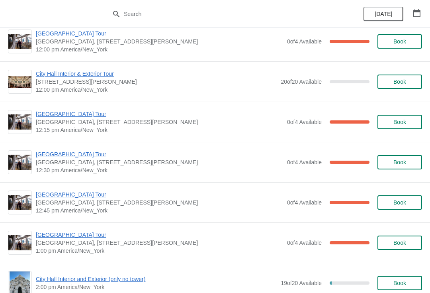
scroll to position [380, 0]
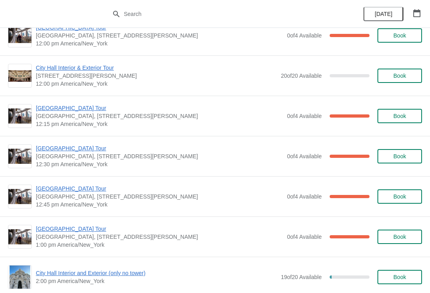
click at [77, 147] on span "[GEOGRAPHIC_DATA] Tour" at bounding box center [160, 148] width 248 height 8
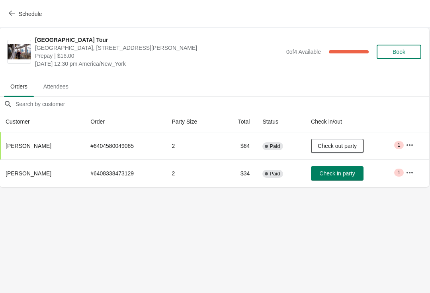
scroll to position [0, 0]
click at [343, 174] on span "Check in party" at bounding box center [337, 173] width 35 height 6
click at [41, 4] on div "Schedule" at bounding box center [215, 14] width 430 height 28
click at [40, 1] on div "Schedule" at bounding box center [215, 14] width 430 height 28
click at [15, 12] on span "Schedule" at bounding box center [25, 14] width 31 height 8
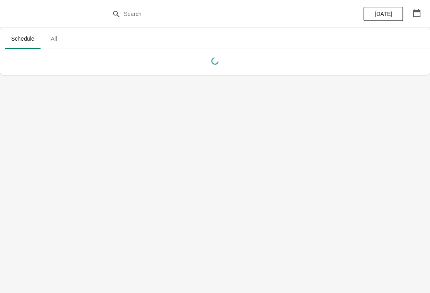
scroll to position [0, 0]
